Goal: Find specific page/section

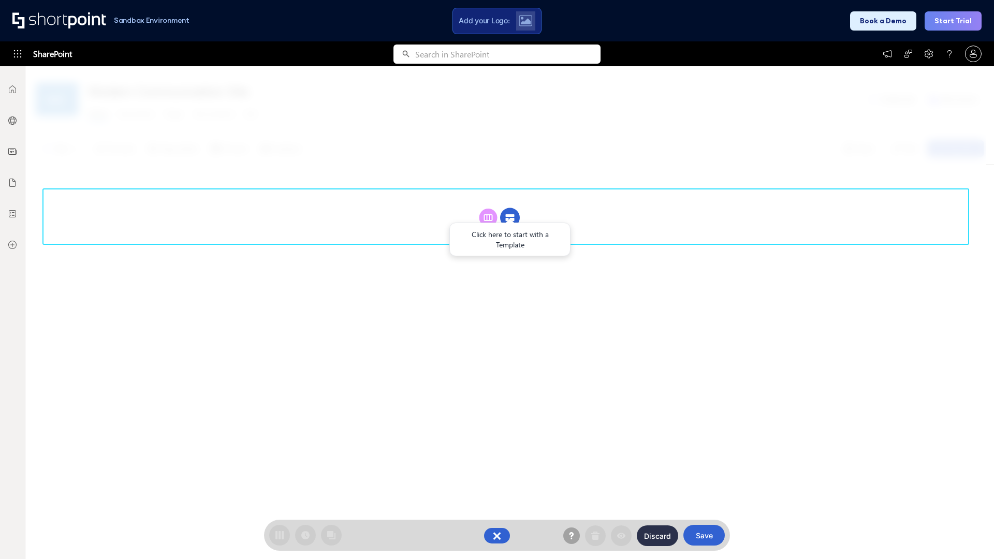
click at [510, 217] on circle at bounding box center [510, 218] width 20 height 20
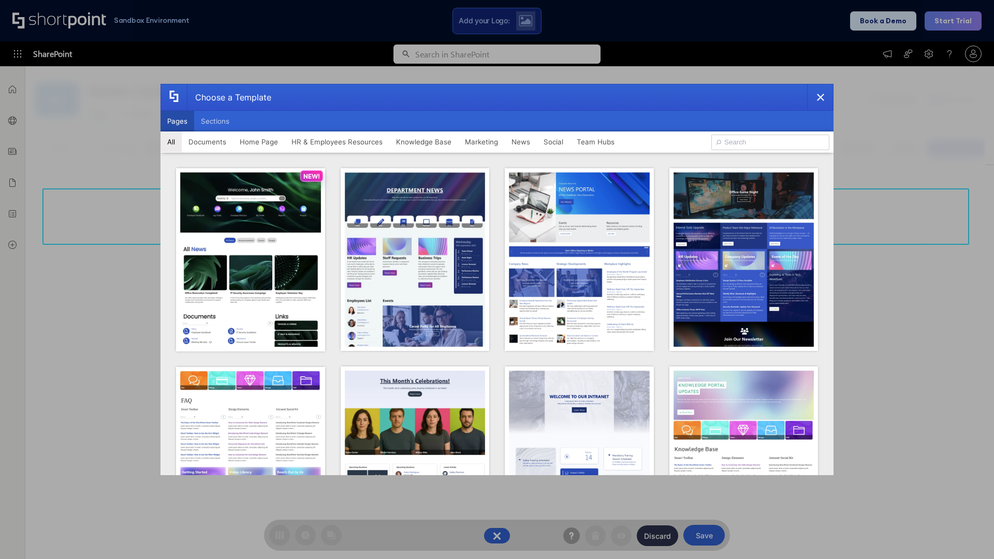
click at [177, 121] on button "Pages" at bounding box center [177, 121] width 34 height 21
type input "HR 2"
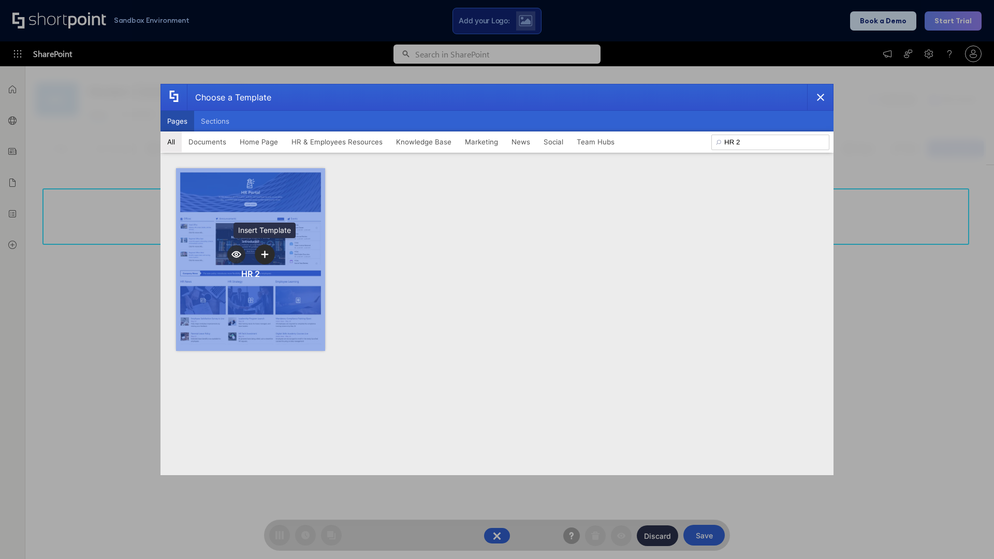
click at [264, 254] on icon "template selector" at bounding box center [264, 253] width 7 height 7
